Goal: Task Accomplishment & Management: Complete application form

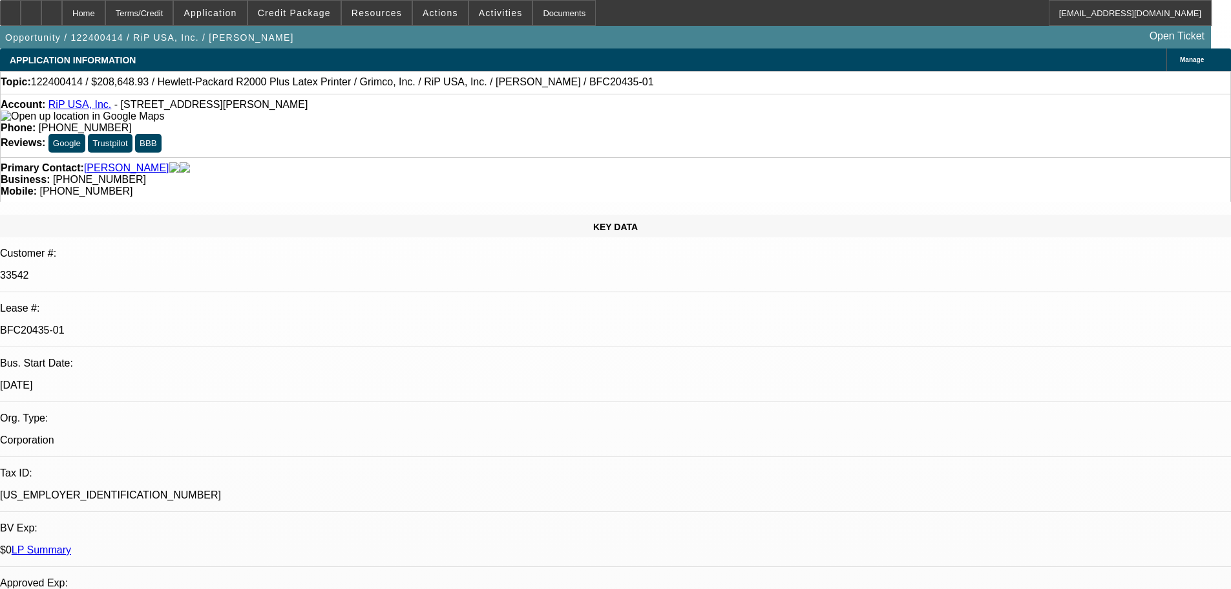
select select "0"
select select "6"
select select "0"
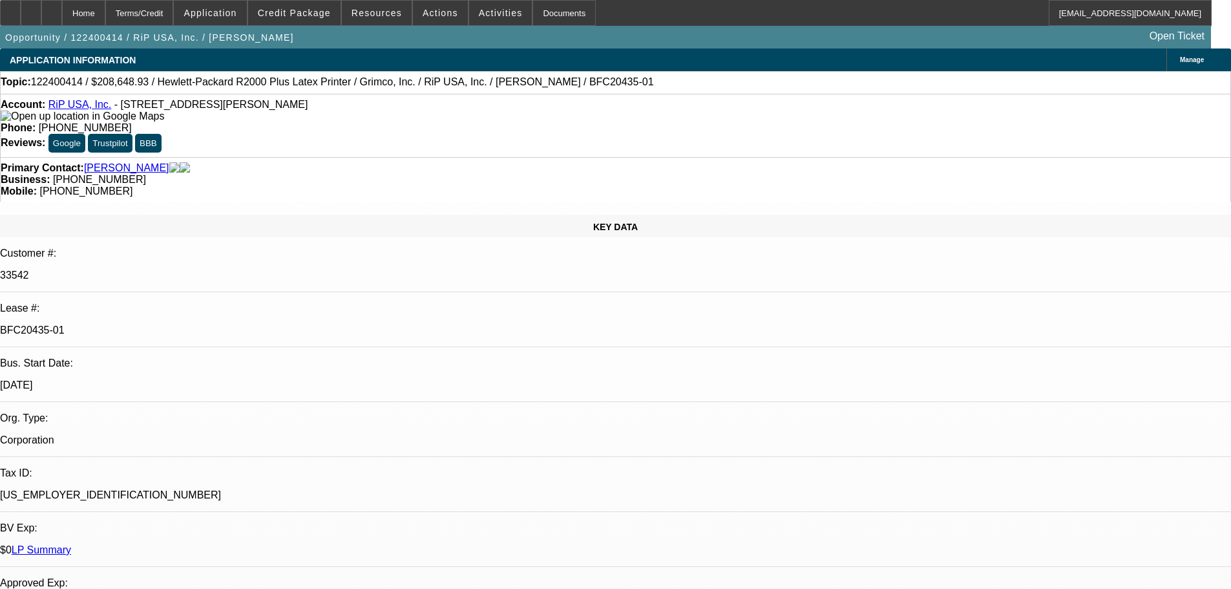
select select "0"
select select "6"
select select "0"
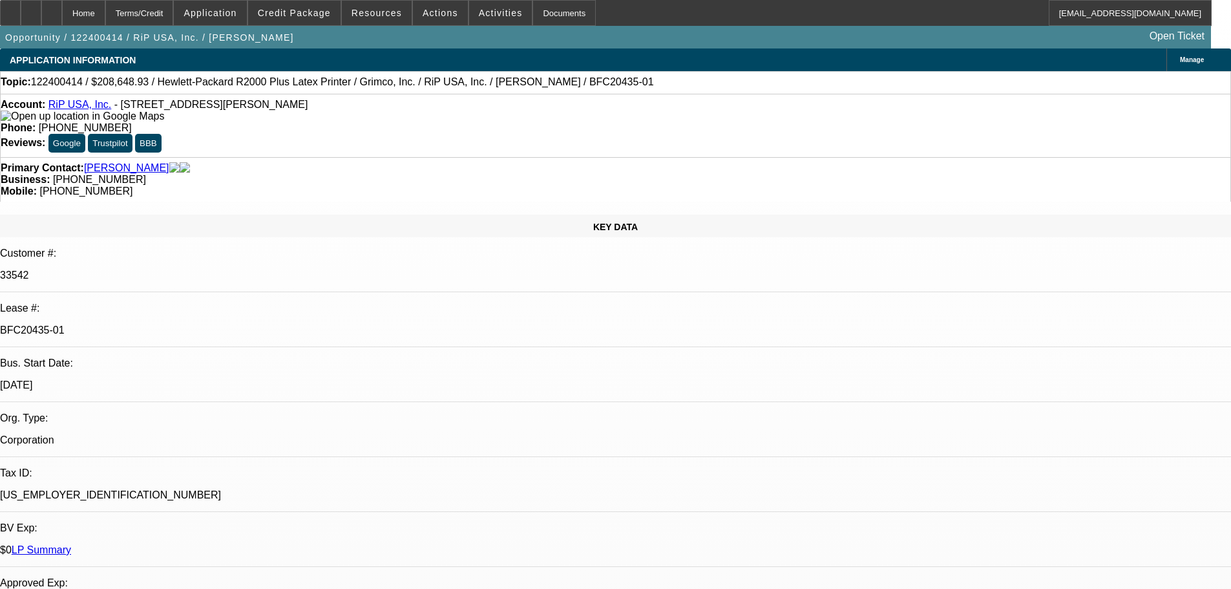
select select "0"
select select "6"
select select "0"
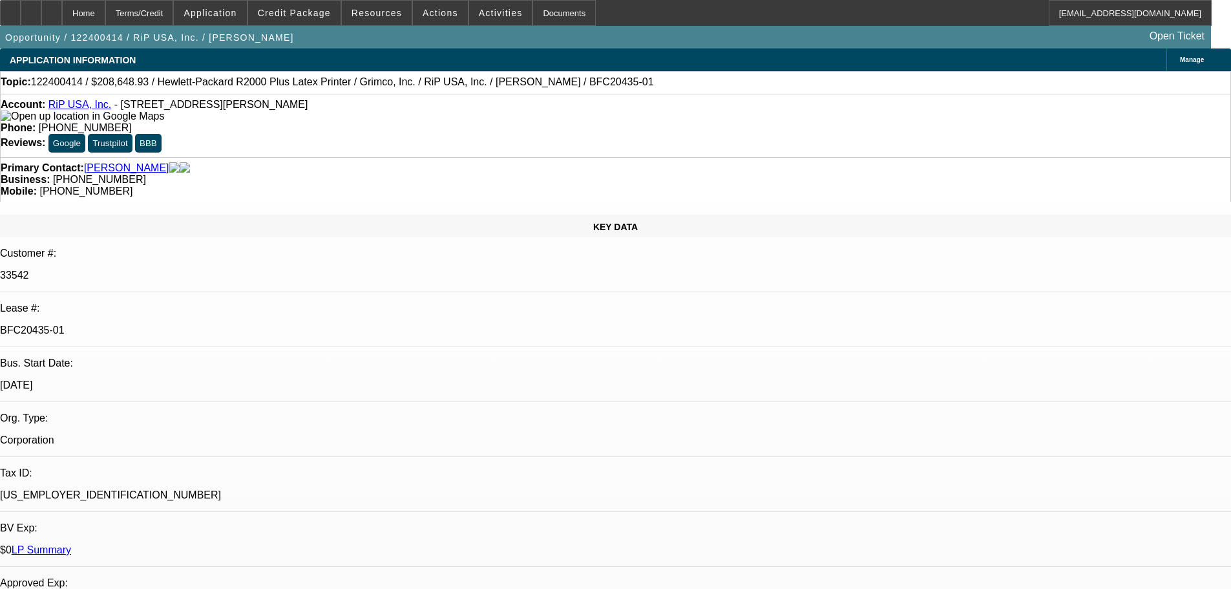
select select "6"
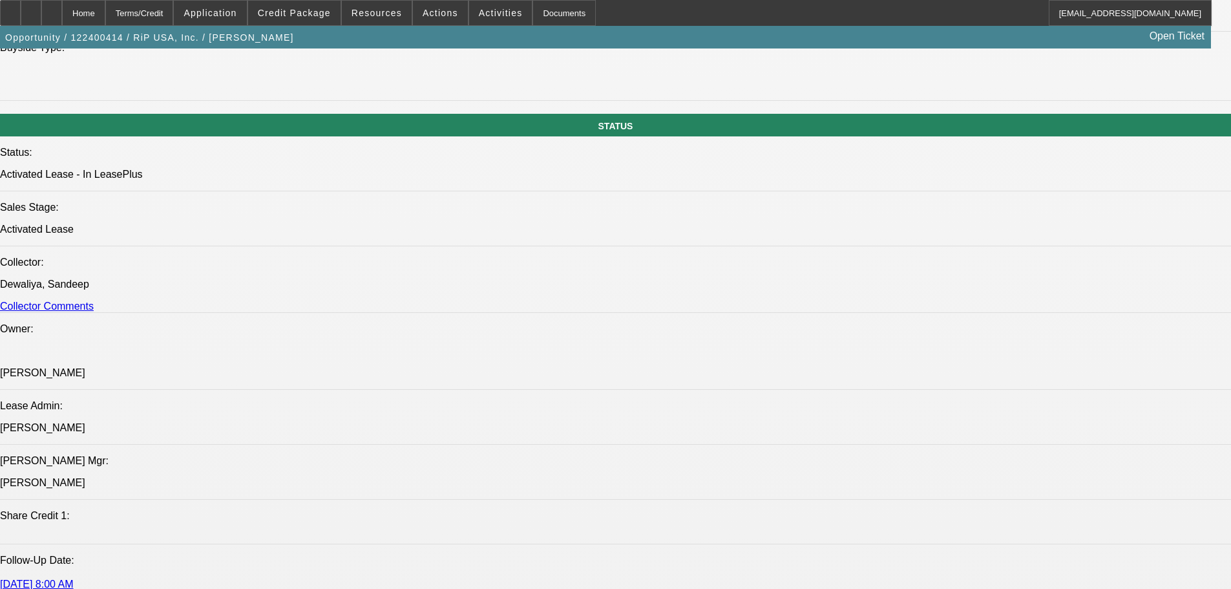
scroll to position [1237, 0]
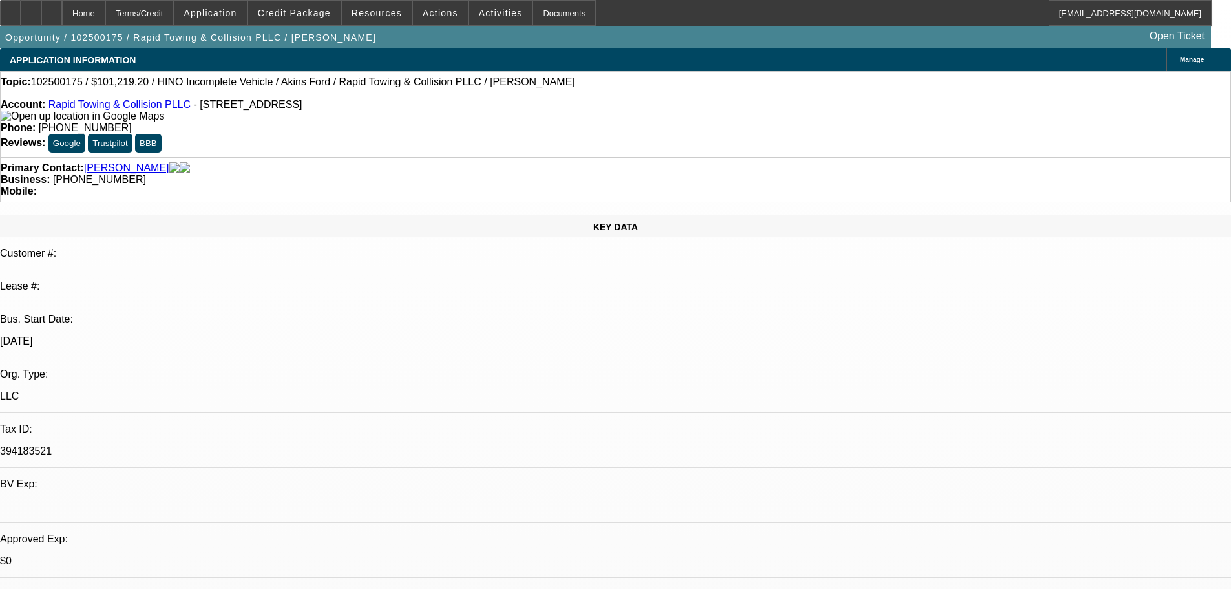
select select "0"
select select "2"
select select "0.1"
select select "4"
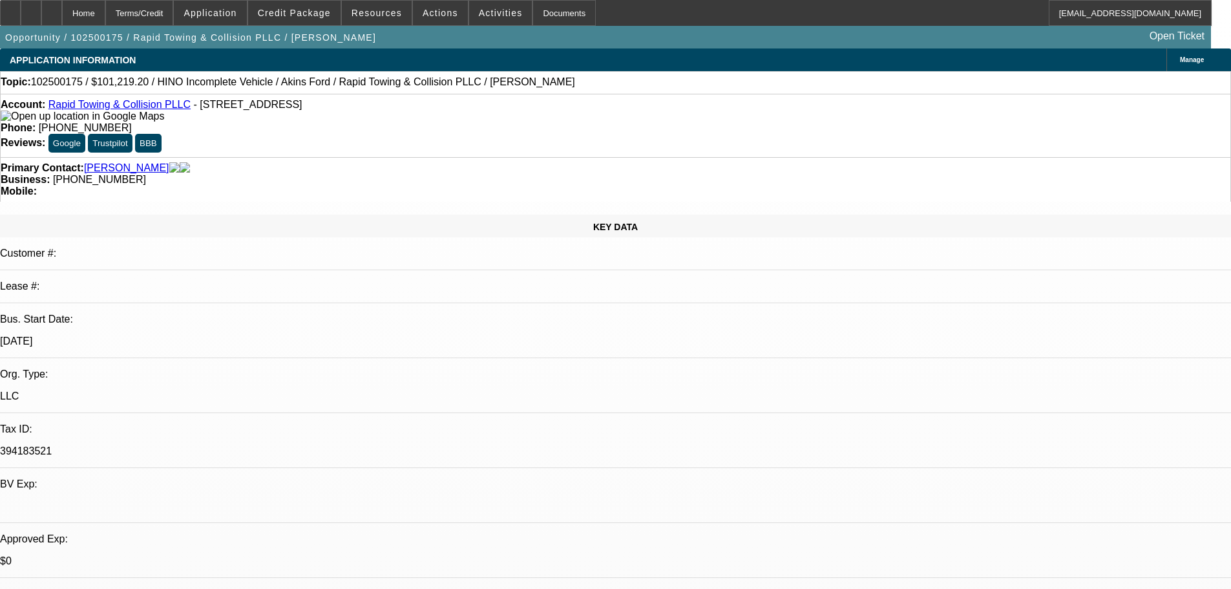
select select "0.2"
select select "2"
select select "0.1"
select select "4"
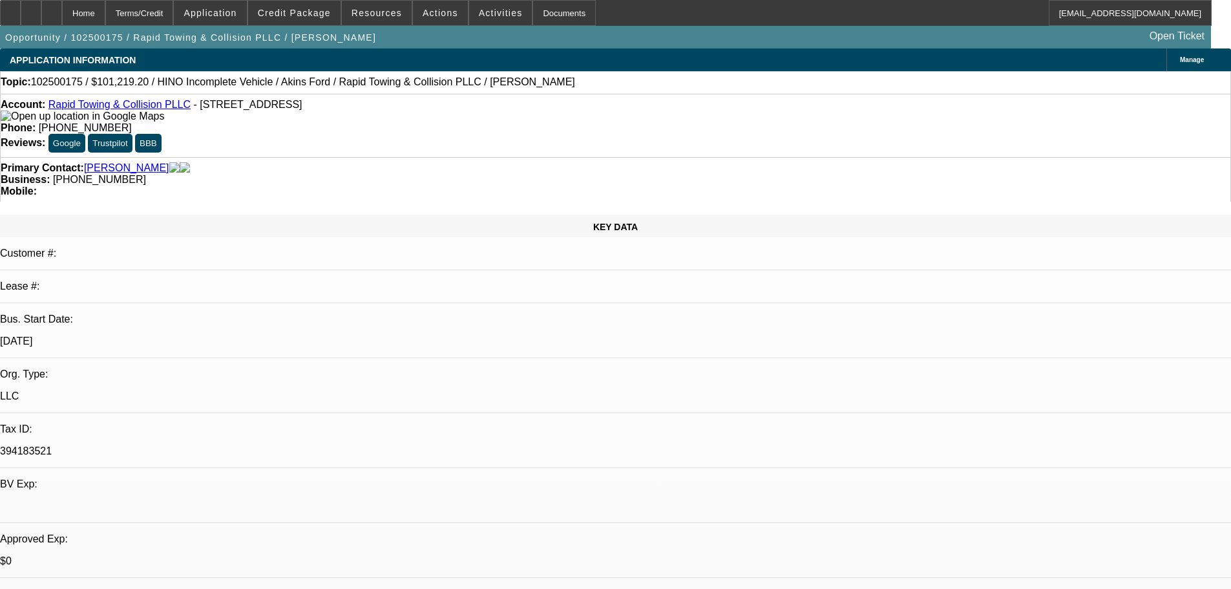
select select "0"
select select "2"
select select "0.1"
select select "4"
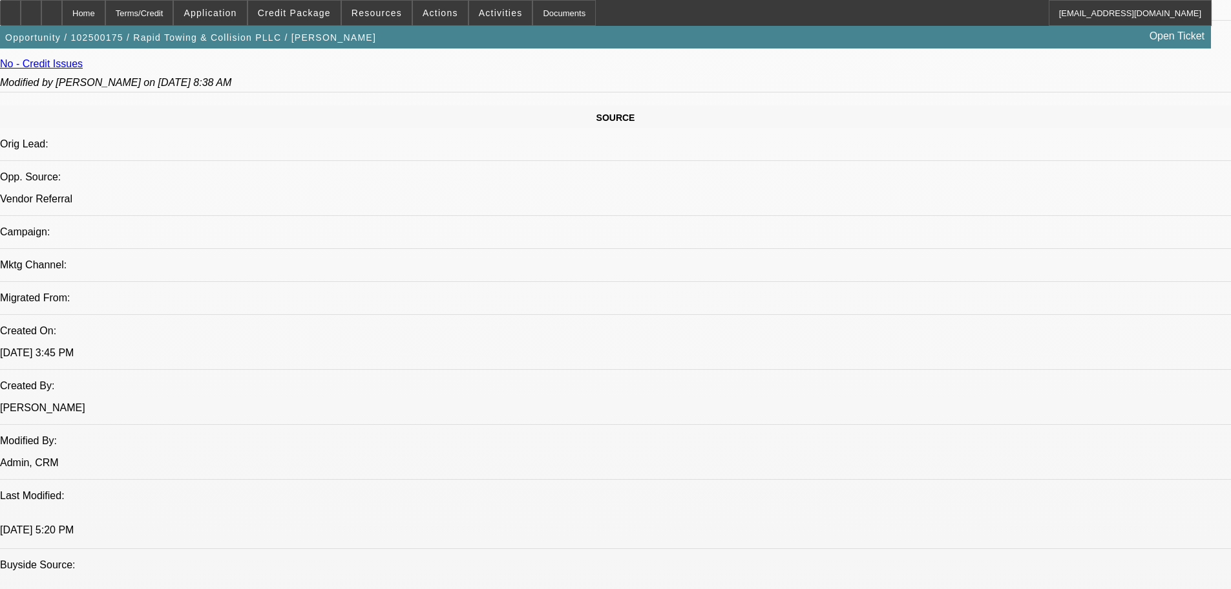
scroll to position [711, 0]
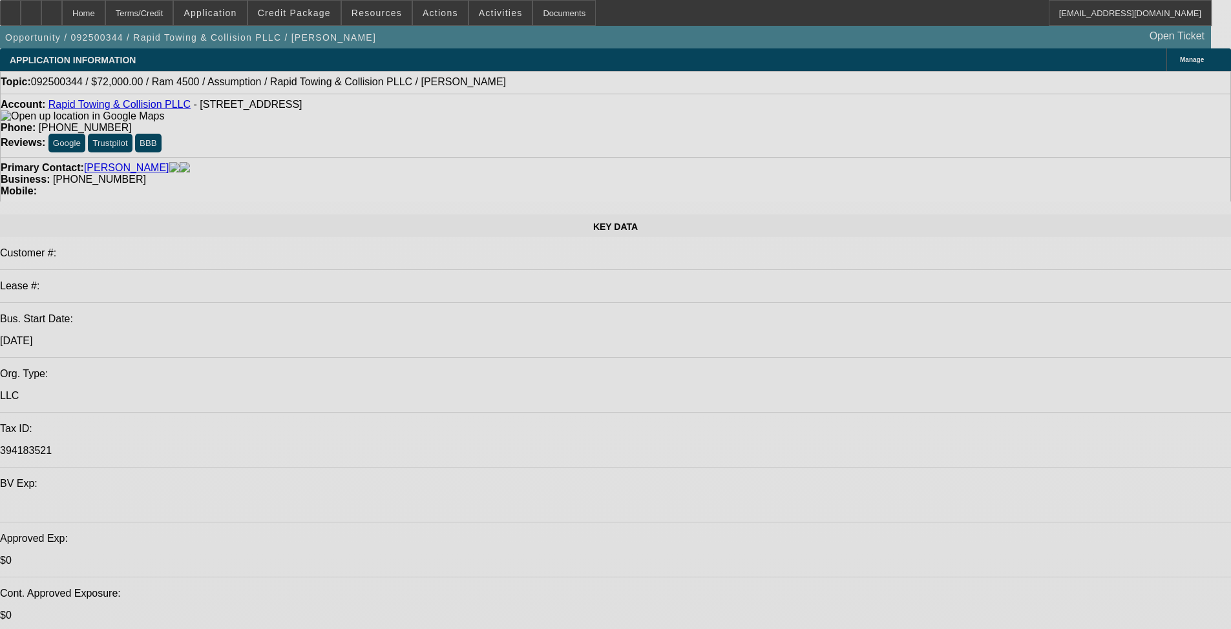
select select "0.2"
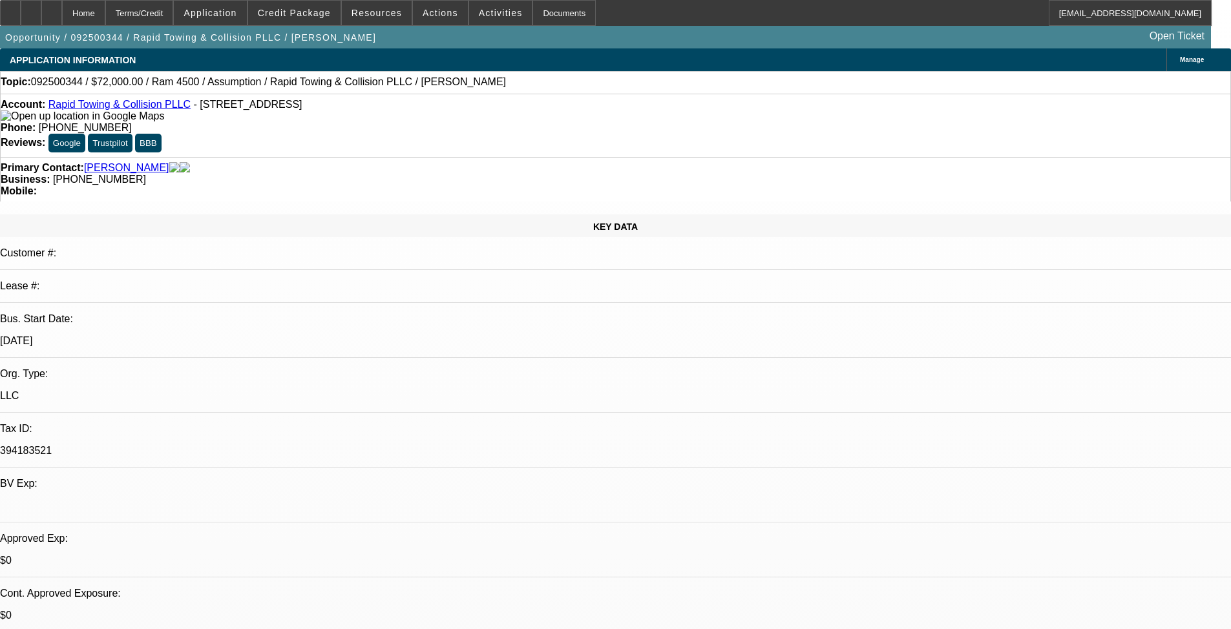
select select "2"
select select "0.1"
select select "4"
select select "0"
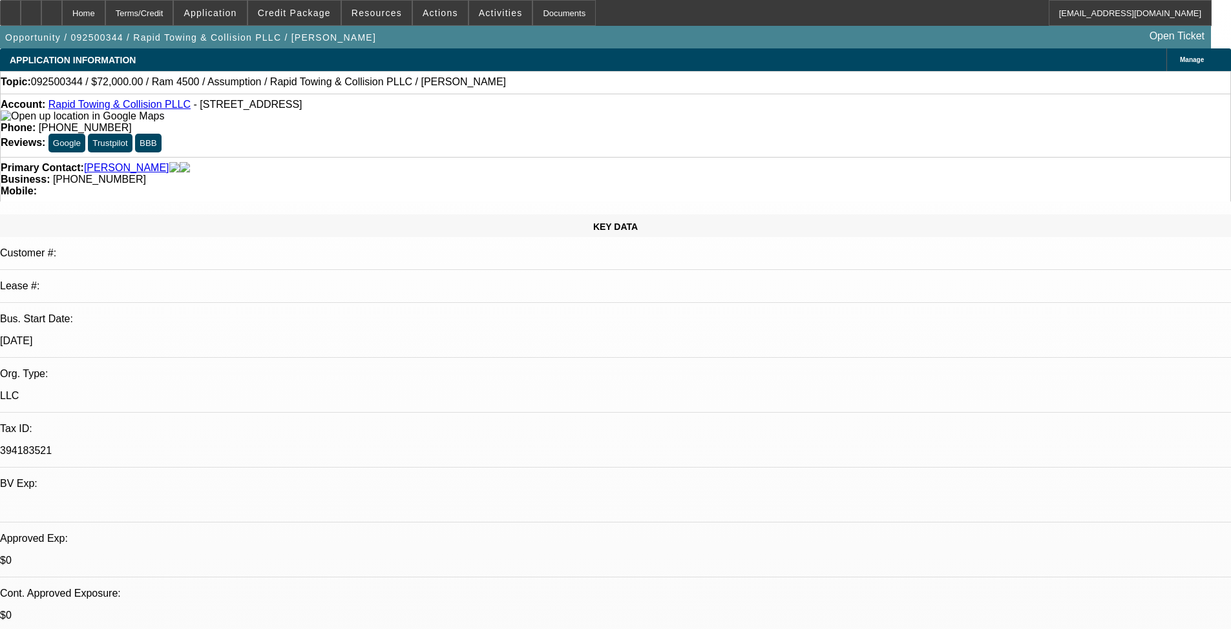
select select "2"
select select "0.1"
select select "4"
select select "0.2"
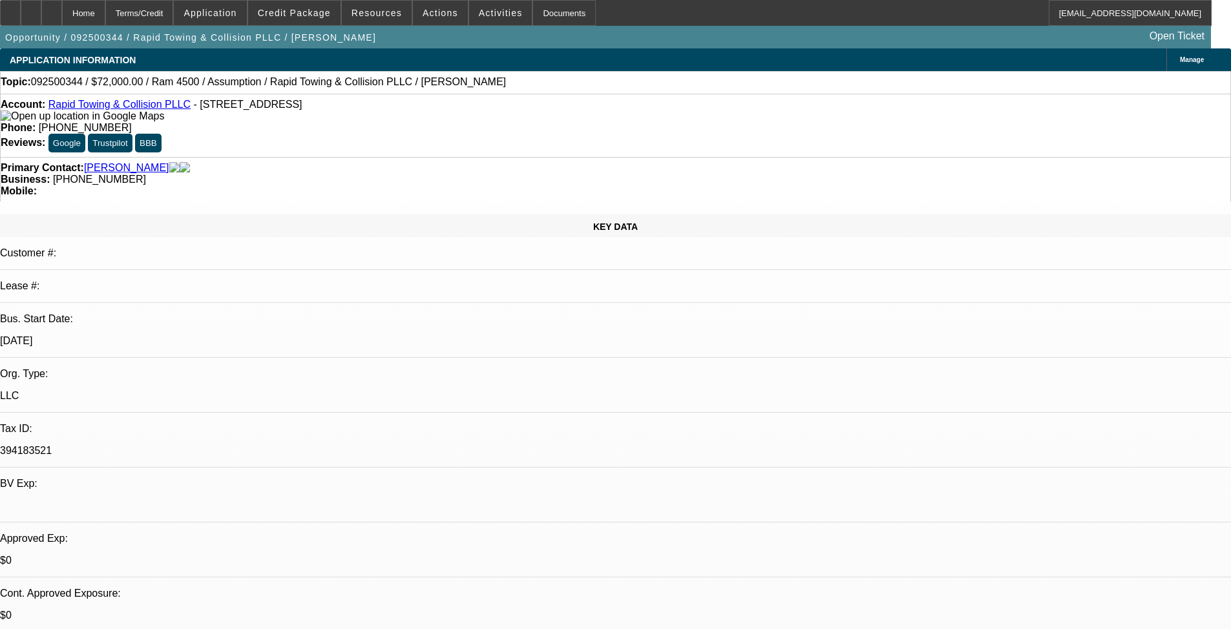
select select "2"
select select "0.1"
select select "4"
select select "0"
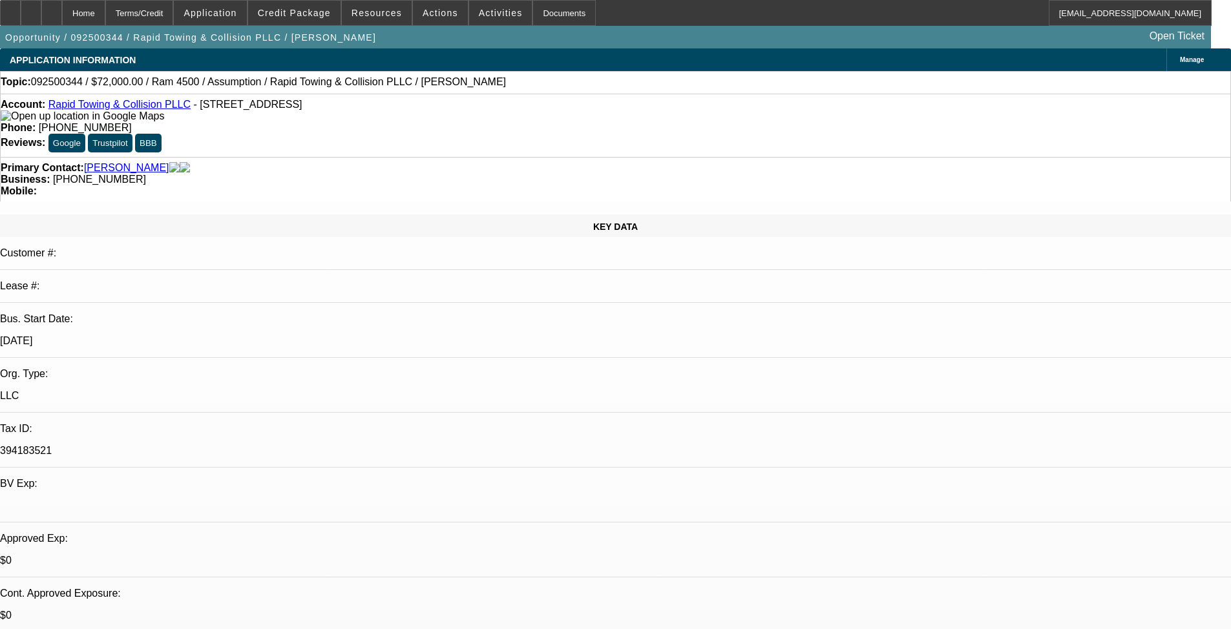
select select "2"
select select "0.1"
select select "4"
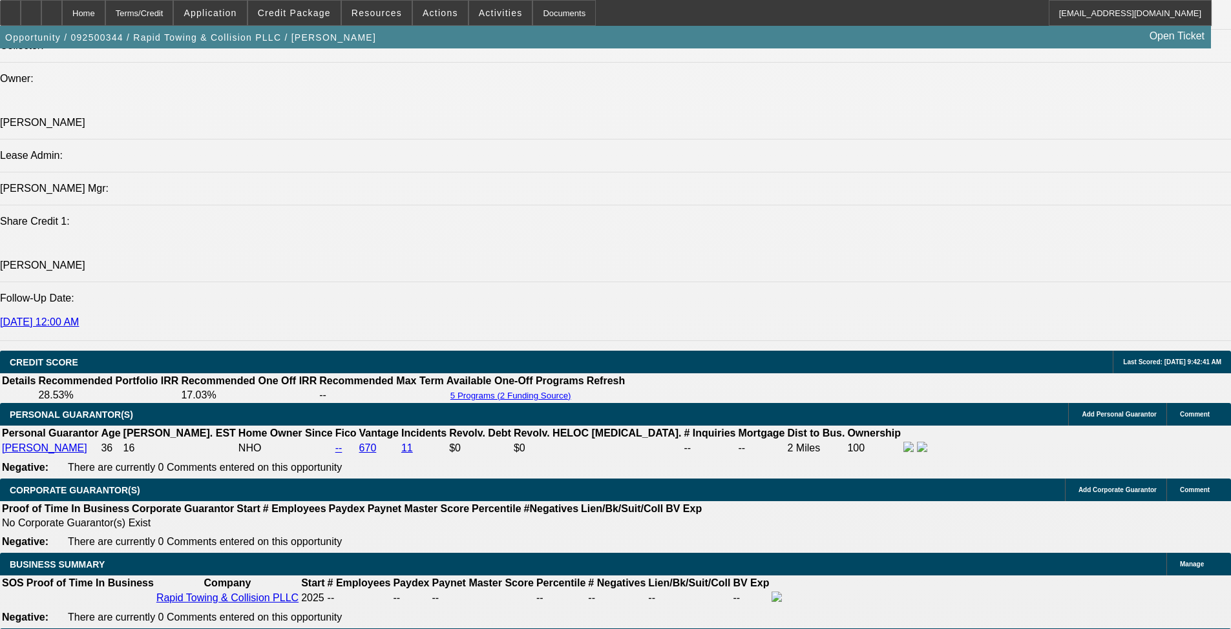
scroll to position [1680, 0]
